Goal: Information Seeking & Learning: Learn about a topic

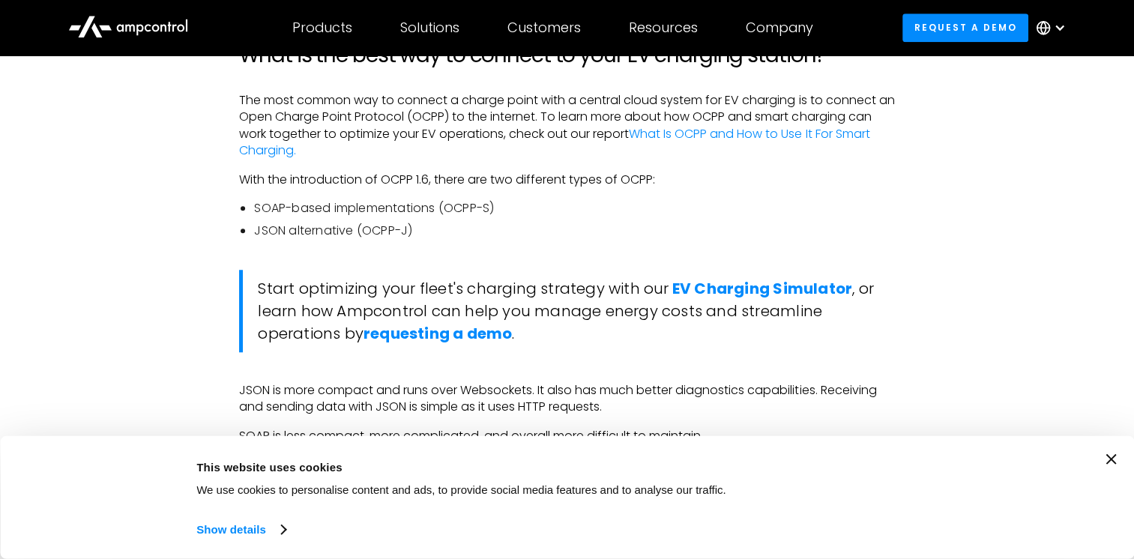
scroll to position [1199, 0]
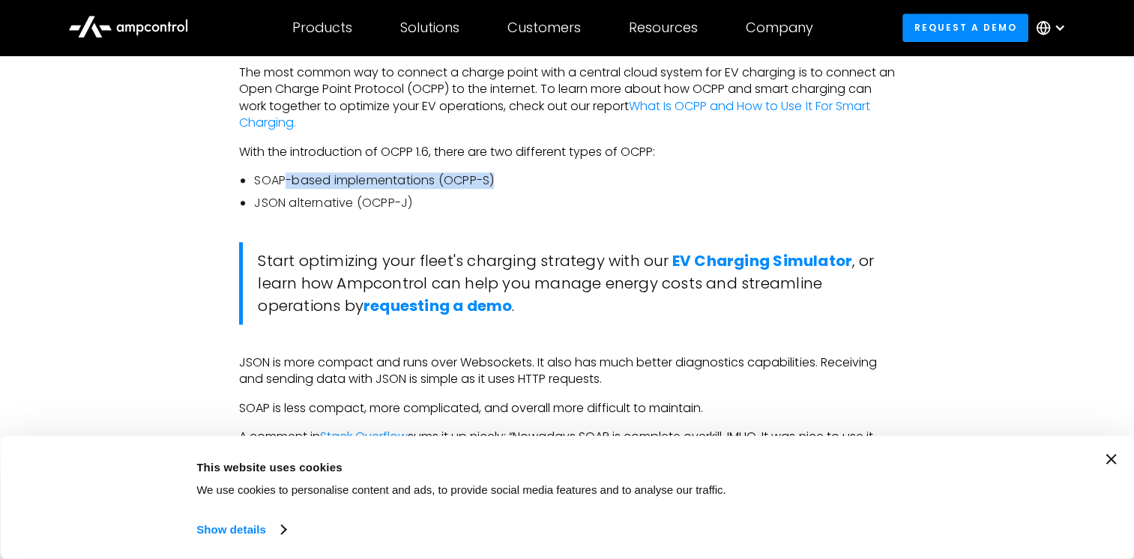
drag, startPoint x: 286, startPoint y: 181, endPoint x: 530, endPoint y: 181, distance: 244.3
click at [530, 181] on li "SOAP-based implementations (OCPP-S)" at bounding box center [574, 180] width 640 height 16
drag, startPoint x: 530, startPoint y: 181, endPoint x: 592, endPoint y: 199, distance: 64.7
click at [592, 199] on li "JSON alternative (OCPP-J)" at bounding box center [574, 203] width 640 height 16
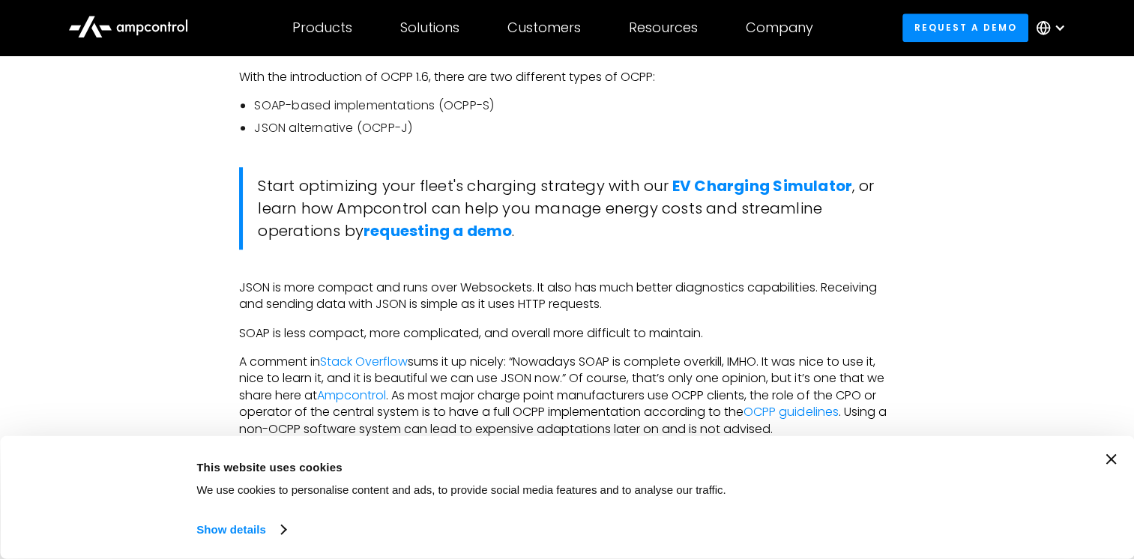
click at [1116, 458] on icon "Close banner" at bounding box center [1110, 459] width 10 height 10
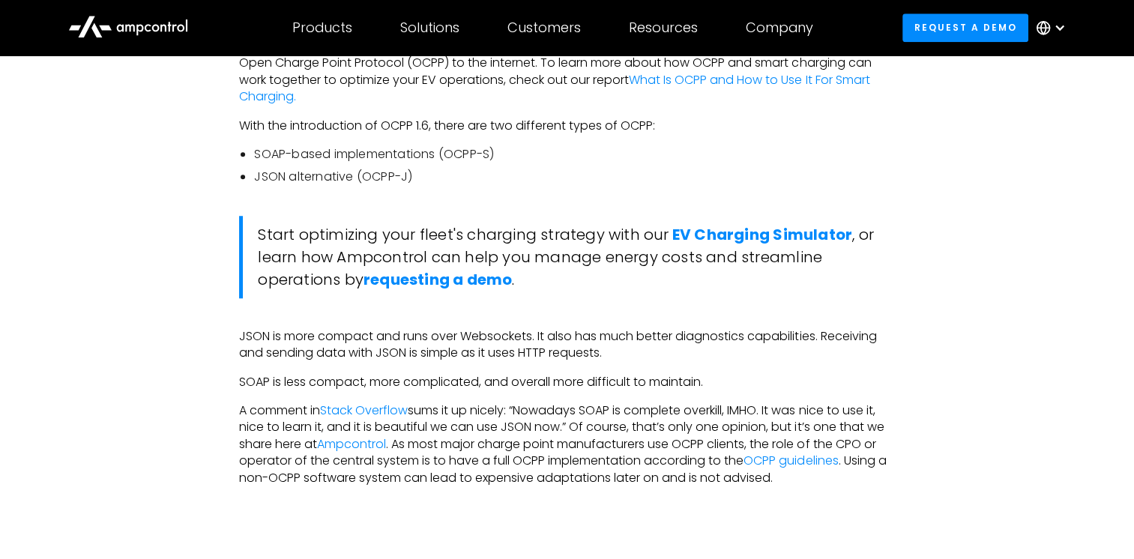
scroll to position [1199, 0]
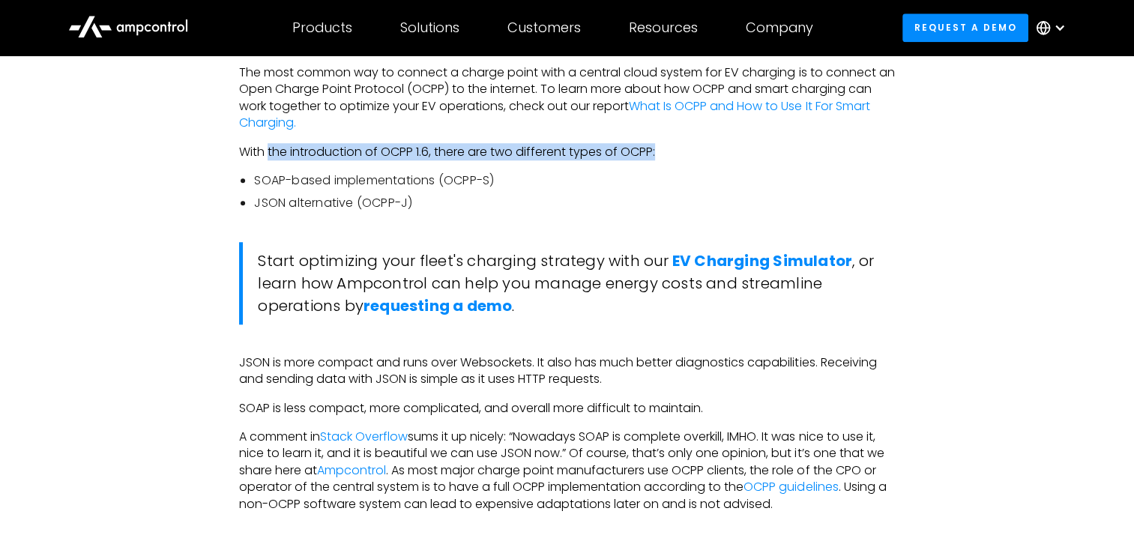
drag, startPoint x: 268, startPoint y: 155, endPoint x: 668, endPoint y: 155, distance: 400.2
click at [668, 155] on p "With the introduction of OCPP 1.6, there are two different types of OCPP:" at bounding box center [566, 152] width 655 height 16
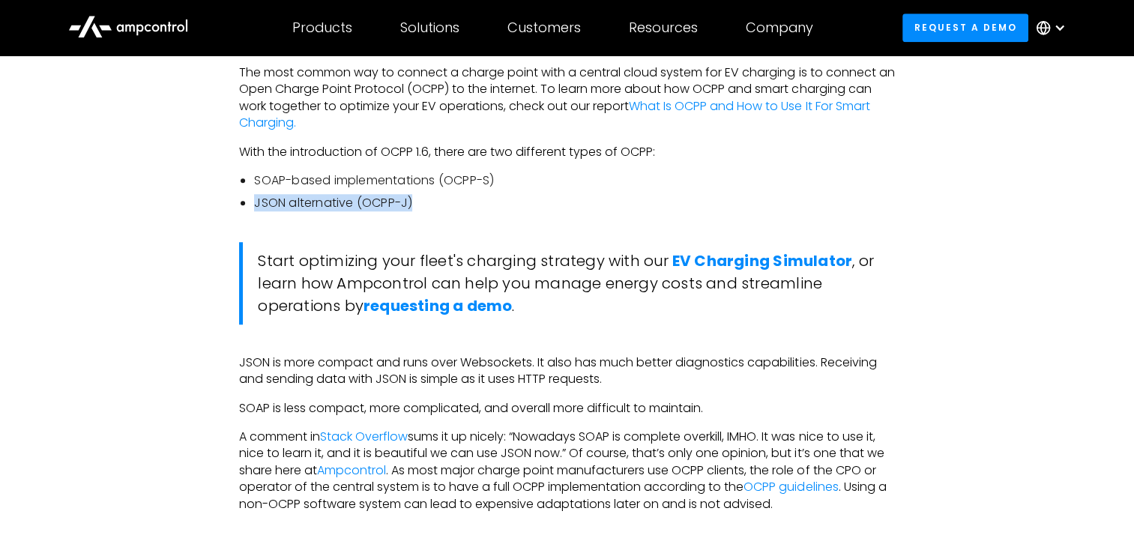
drag, startPoint x: 668, startPoint y: 155, endPoint x: 638, endPoint y: 190, distance: 46.2
click at [638, 190] on ul "SOAP-based implementations (OCPP-S) JSON alternative (OCPP-J)" at bounding box center [566, 192] width 655 height 40
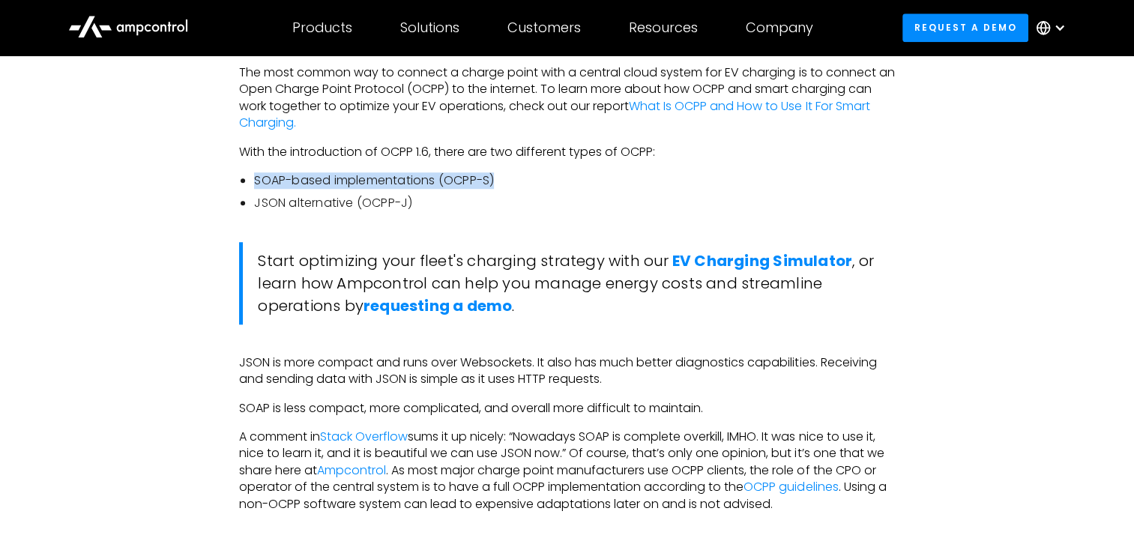
drag, startPoint x: 257, startPoint y: 181, endPoint x: 513, endPoint y: 181, distance: 256.3
click at [513, 181] on li "SOAP-based implementations (OCPP-S)" at bounding box center [574, 180] width 640 height 16
drag, startPoint x: 513, startPoint y: 181, endPoint x: 475, endPoint y: 205, distance: 45.5
click at [475, 205] on li "JSON alternative (OCPP-J)" at bounding box center [574, 203] width 640 height 16
drag, startPoint x: 277, startPoint y: 181, endPoint x: 561, endPoint y: 181, distance: 284.0
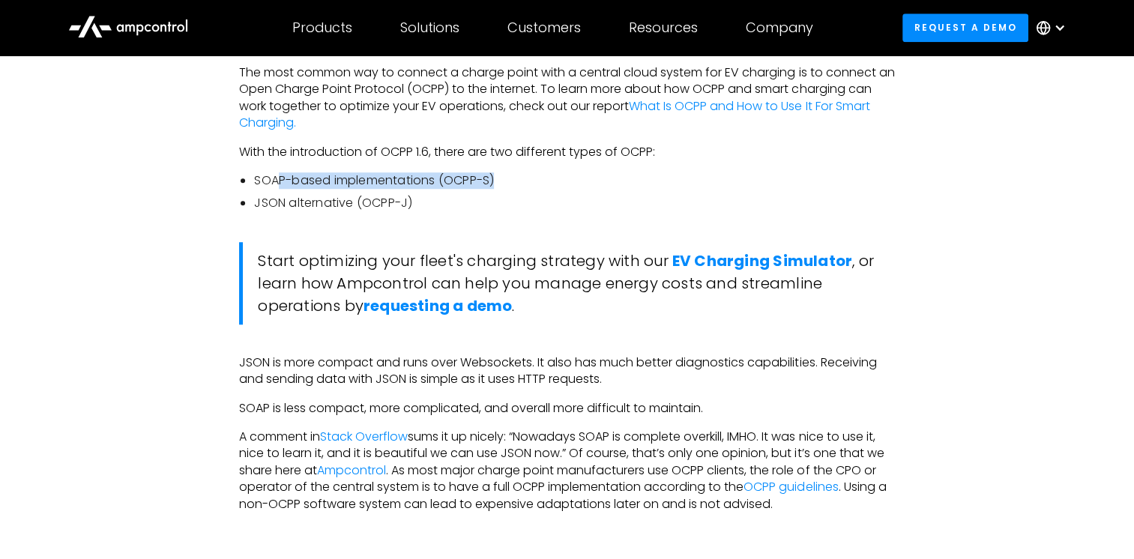
click at [561, 181] on li "SOAP-based implementations (OCPP-S)" at bounding box center [574, 180] width 640 height 16
drag, startPoint x: 561, startPoint y: 181, endPoint x: 636, endPoint y: 214, distance: 82.6
drag, startPoint x: 270, startPoint y: 202, endPoint x: 497, endPoint y: 202, distance: 227.1
click at [497, 202] on li "JSON alternative (OCPP-J)" at bounding box center [574, 203] width 640 height 16
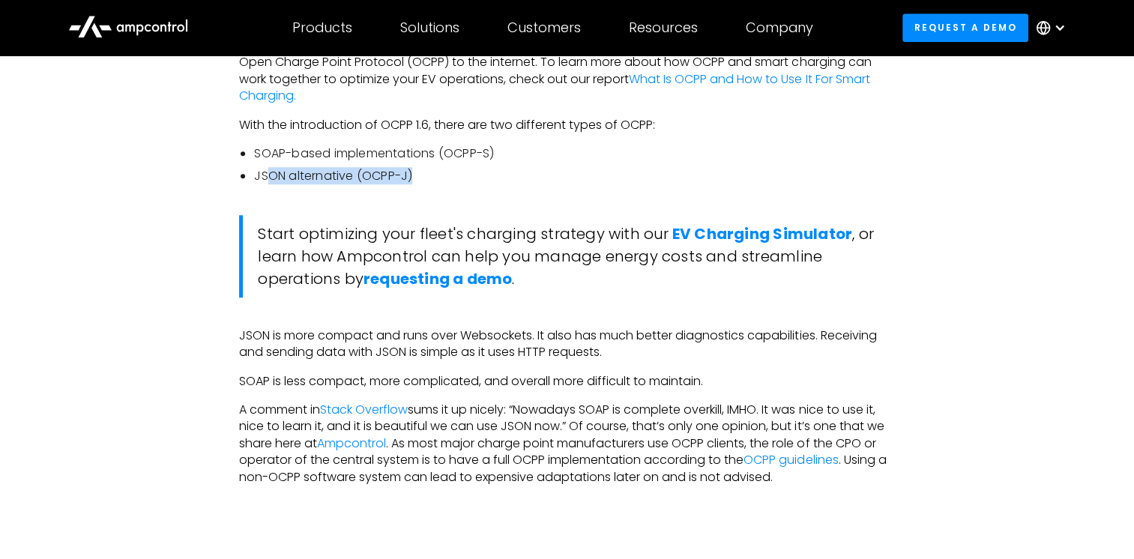
scroll to position [1274, 0]
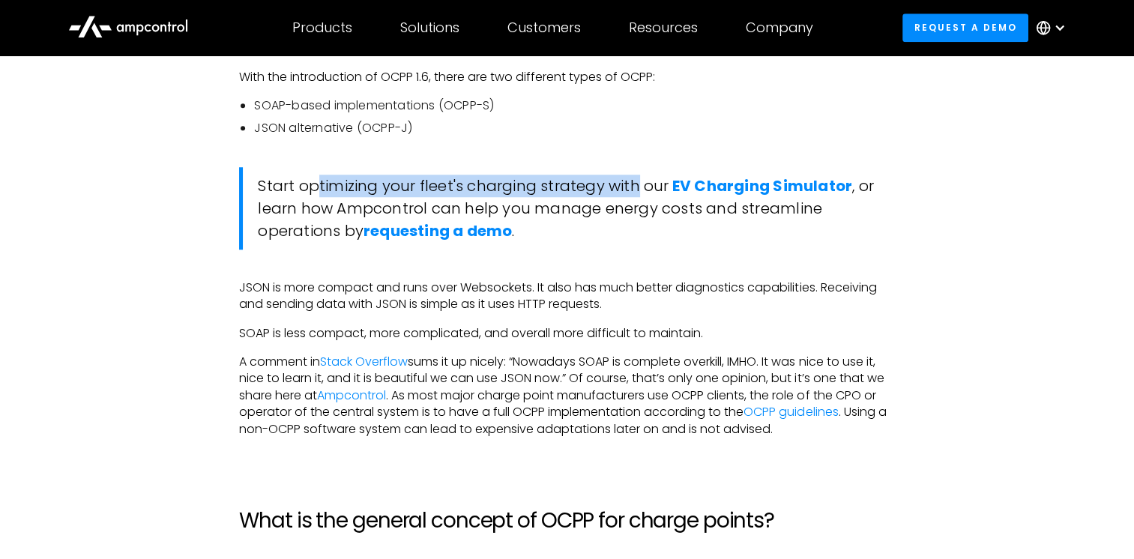
drag, startPoint x: 318, startPoint y: 190, endPoint x: 644, endPoint y: 190, distance: 326.0
click at [644, 190] on blockquote "Start optimizing your fleet's charging strategy with our EV Charging Simulator …" at bounding box center [566, 208] width 655 height 82
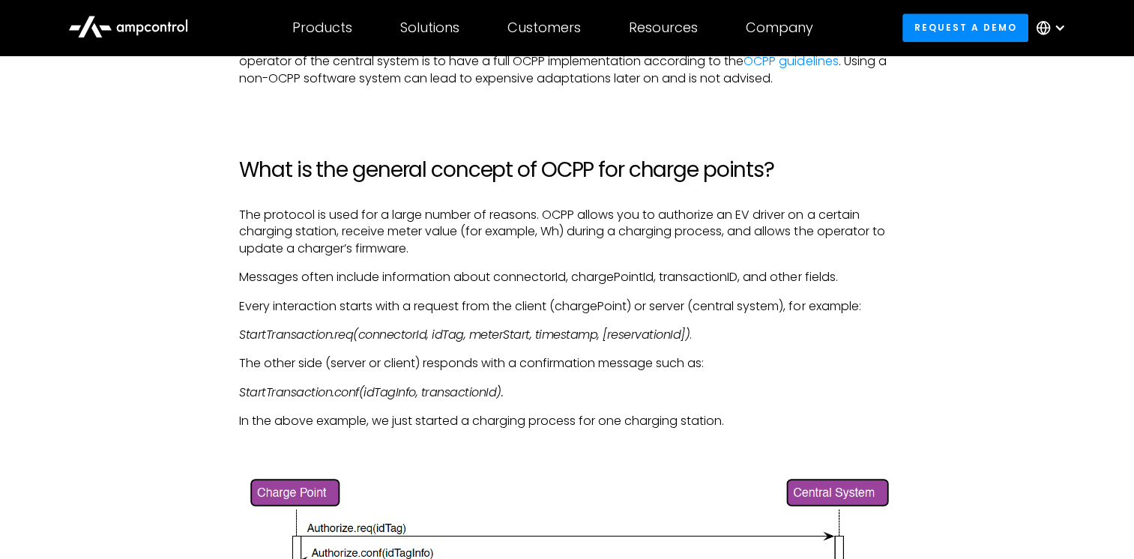
scroll to position [1649, 0]
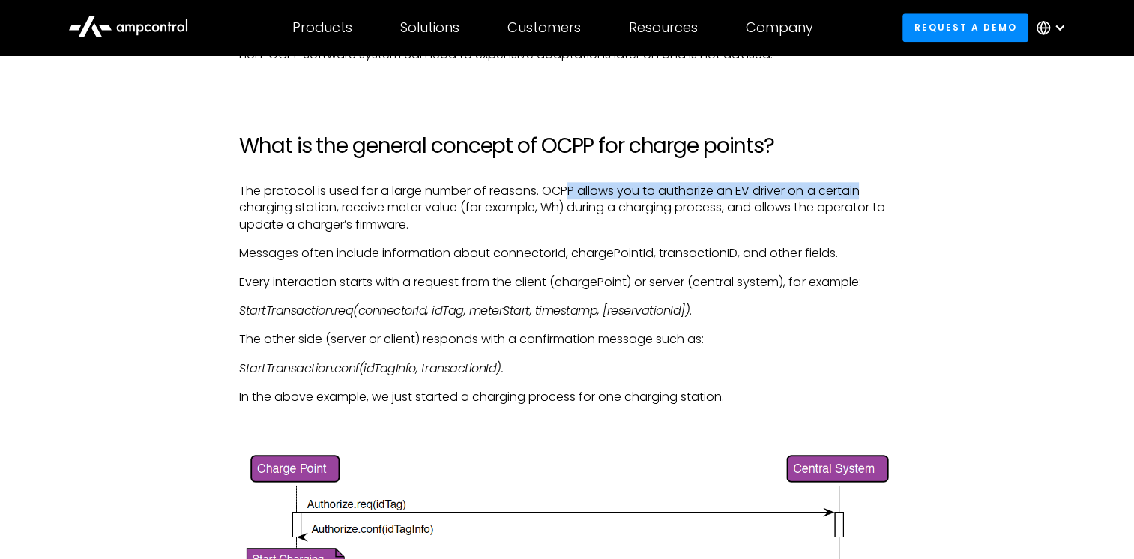
drag, startPoint x: 570, startPoint y: 194, endPoint x: 881, endPoint y: 193, distance: 311.7
click at [881, 193] on p "The protocol is used for a large number of reasons. OCPP allows you to authoriz…" at bounding box center [566, 208] width 655 height 50
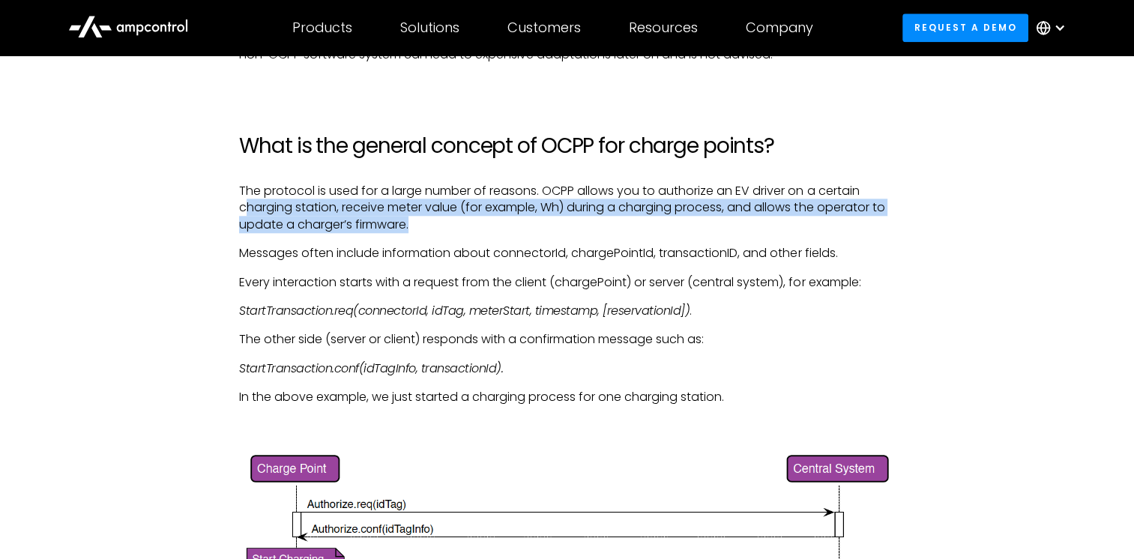
drag, startPoint x: 244, startPoint y: 209, endPoint x: 430, endPoint y: 223, distance: 186.3
click at [430, 223] on p "The protocol is used for a large number of reasons. OCPP allows you to authoriz…" at bounding box center [566, 208] width 655 height 50
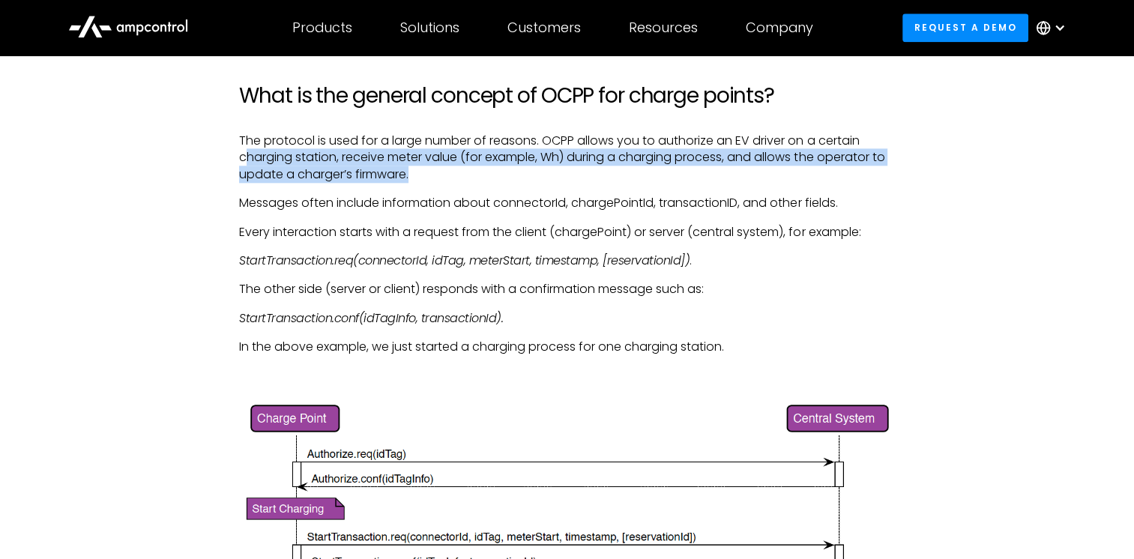
scroll to position [1723, 0]
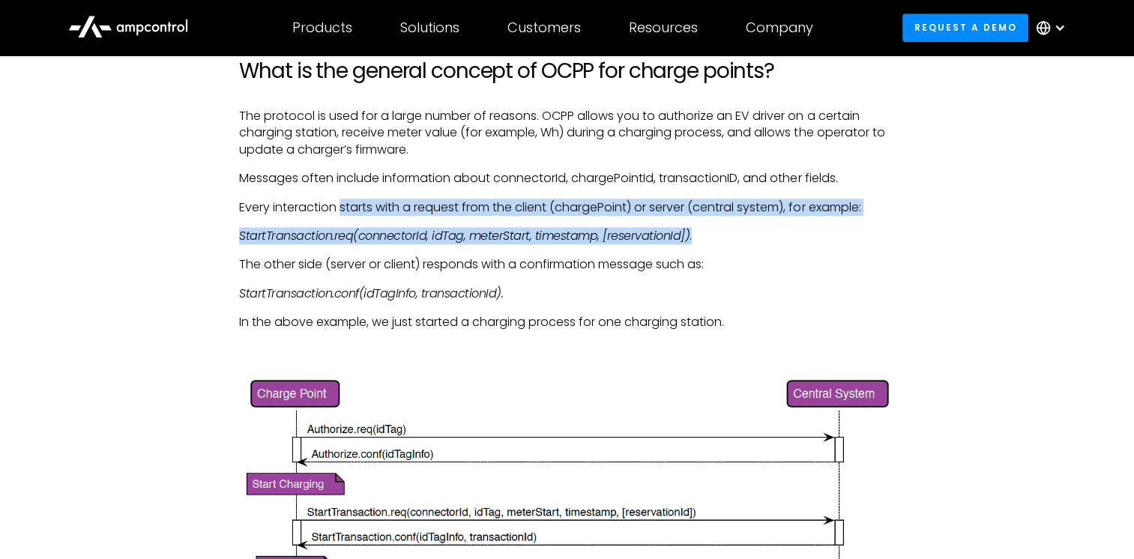
drag, startPoint x: 342, startPoint y: 205, endPoint x: 776, endPoint y: 217, distance: 434.8
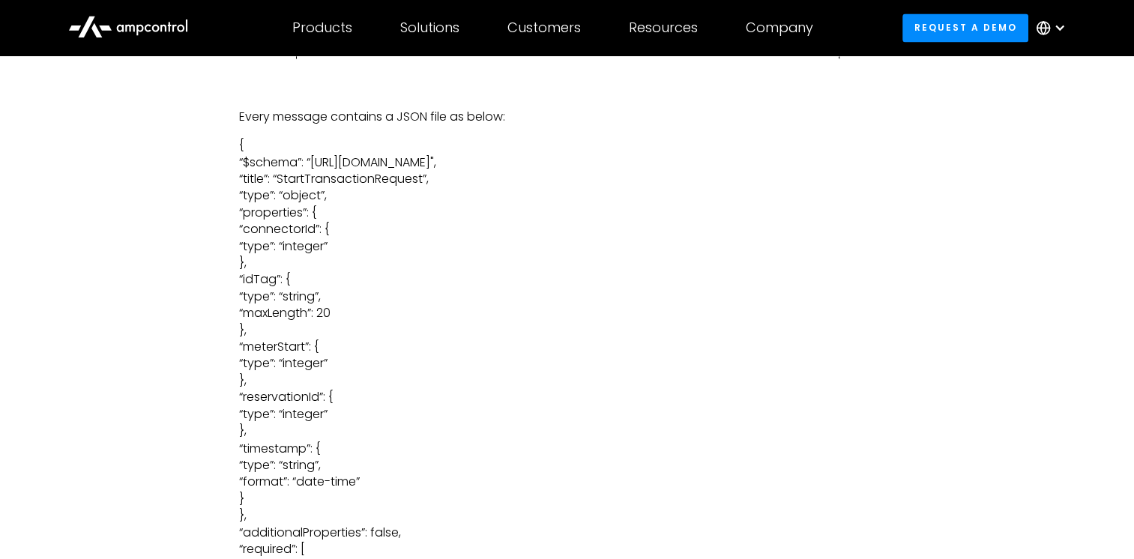
scroll to position [2357, 0]
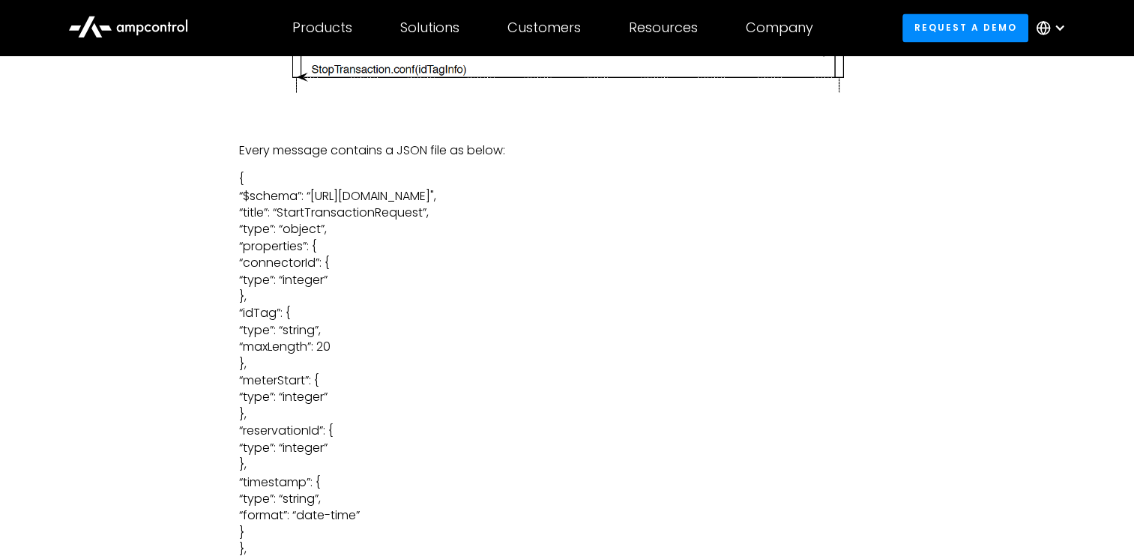
drag, startPoint x: 408, startPoint y: 196, endPoint x: 594, endPoint y: 196, distance: 186.6
click at [594, 196] on p "{ “$schema”: “[URL][DOMAIN_NAME]", “title”: “StartTransactionRequest”, “type”: …" at bounding box center [566, 431] width 655 height 521
drag, startPoint x: 281, startPoint y: 219, endPoint x: 323, endPoint y: 298, distance: 89.8
click at [323, 298] on p "{ “$schema”: “[URL][DOMAIN_NAME]", “title”: “StartTransactionRequest”, “type”: …" at bounding box center [566, 431] width 655 height 521
drag, startPoint x: 323, startPoint y: 298, endPoint x: 384, endPoint y: 336, distance: 72.0
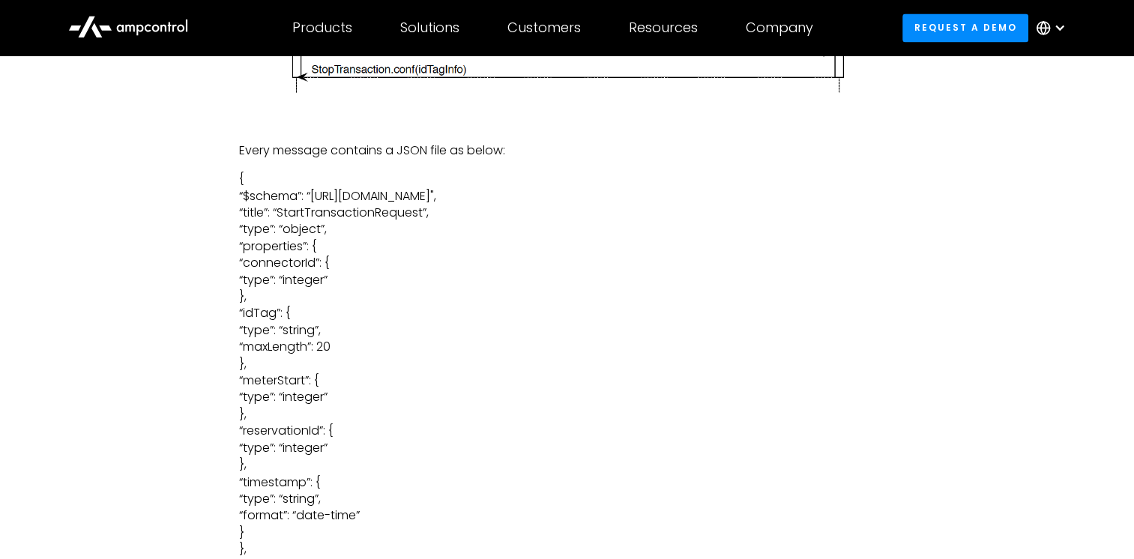
click at [384, 336] on p "{ “$schema”: “[URL][DOMAIN_NAME]", “title”: “StartTransactionRequest”, “type”: …" at bounding box center [566, 431] width 655 height 521
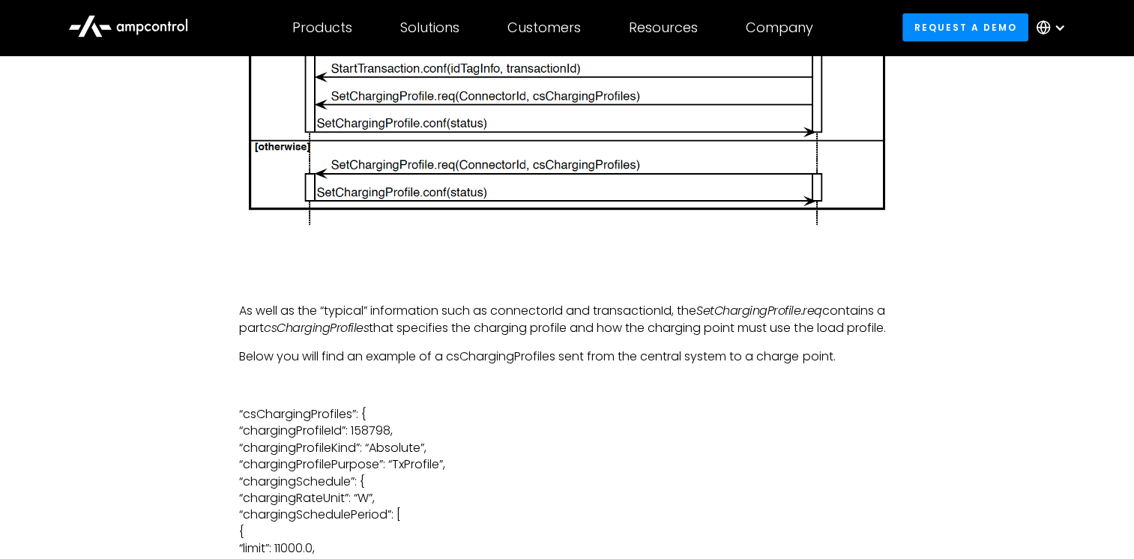
scroll to position [3338, 0]
